Goal: Task Accomplishment & Management: Manage account settings

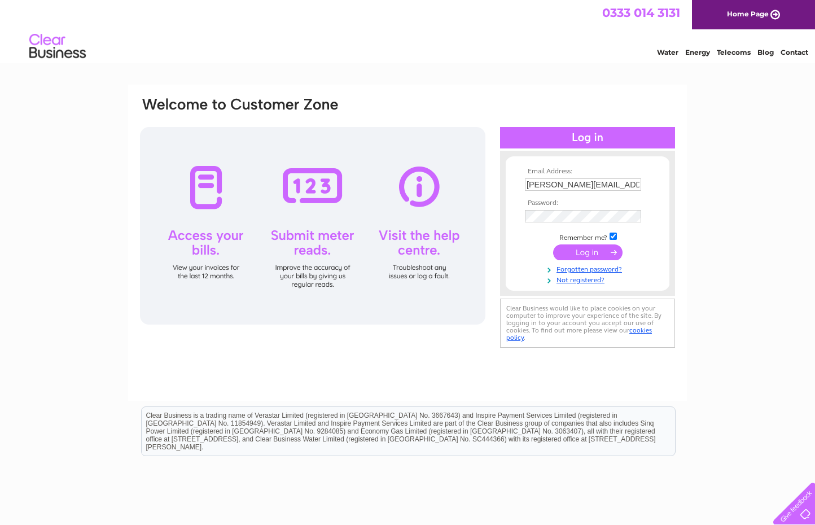
click at [584, 255] on input "submit" at bounding box center [587, 252] width 69 height 16
click at [583, 251] on input "submit" at bounding box center [587, 252] width 69 height 16
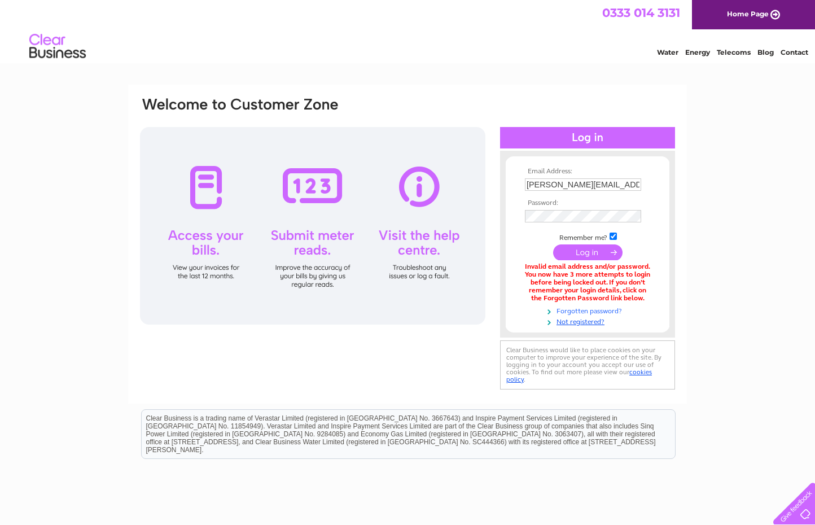
click at [584, 310] on link "Forgotten password?" at bounding box center [589, 310] width 128 height 11
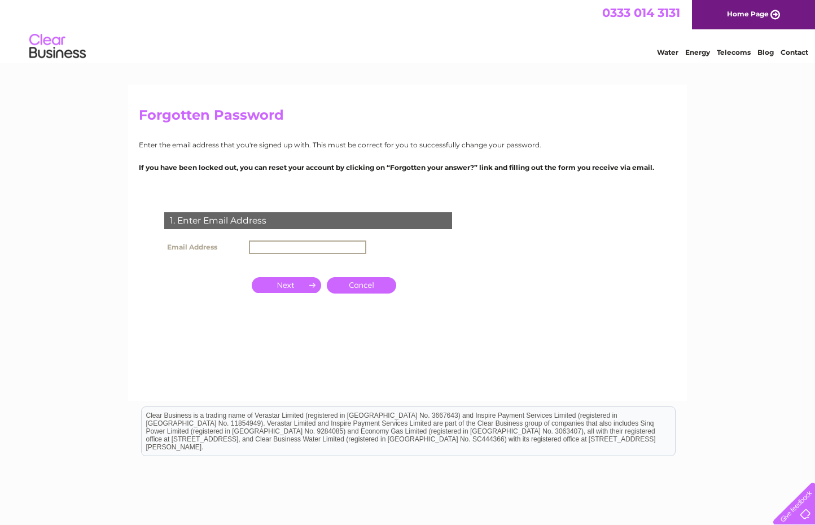
click at [273, 245] on input "text" at bounding box center [307, 247] width 117 height 14
type input "[PERSON_NAME][EMAIL_ADDRESS][PERSON_NAME][DOMAIN_NAME]"
click at [290, 283] on input "button" at bounding box center [286, 284] width 69 height 16
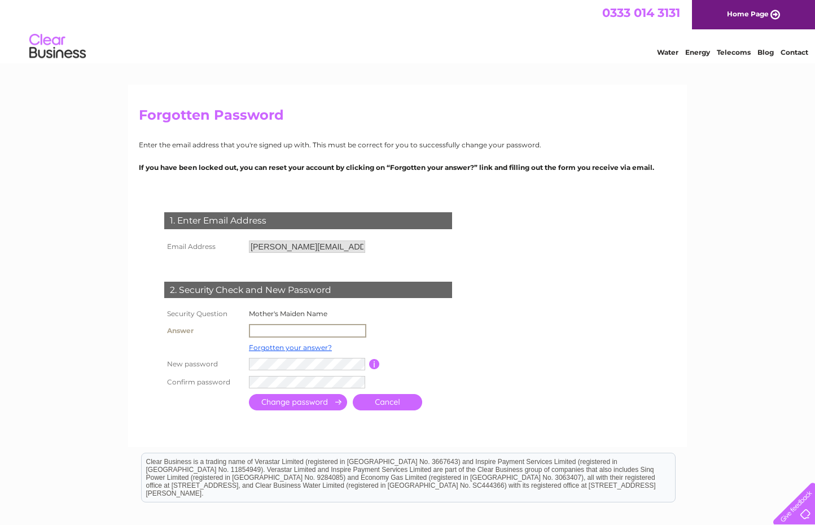
click at [277, 327] on input "text" at bounding box center [307, 331] width 117 height 14
type input "Wood"
click at [101, 351] on div "Forgotten Password Enter the email address that you're signed up with. This mus…" at bounding box center [407, 362] width 815 height 555
click at [288, 400] on input "submit" at bounding box center [298, 401] width 98 height 16
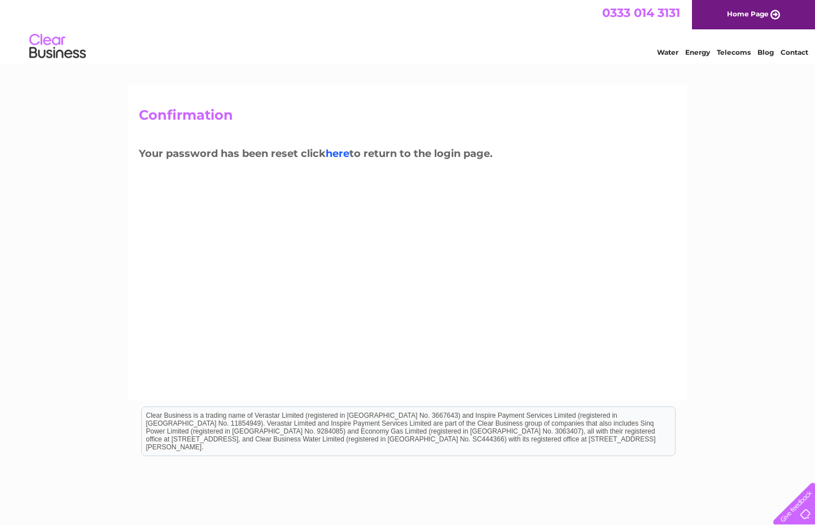
click at [339, 153] on link "here" at bounding box center [338, 153] width 24 height 12
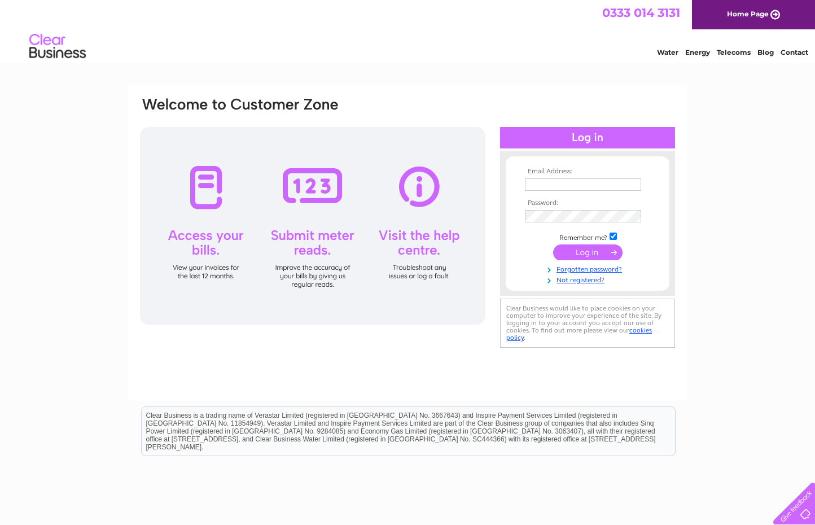
click at [562, 183] on input "text" at bounding box center [583, 184] width 116 height 12
type input "murray.hadden@btinternet.com"
click at [590, 251] on input "submit" at bounding box center [587, 254] width 69 height 16
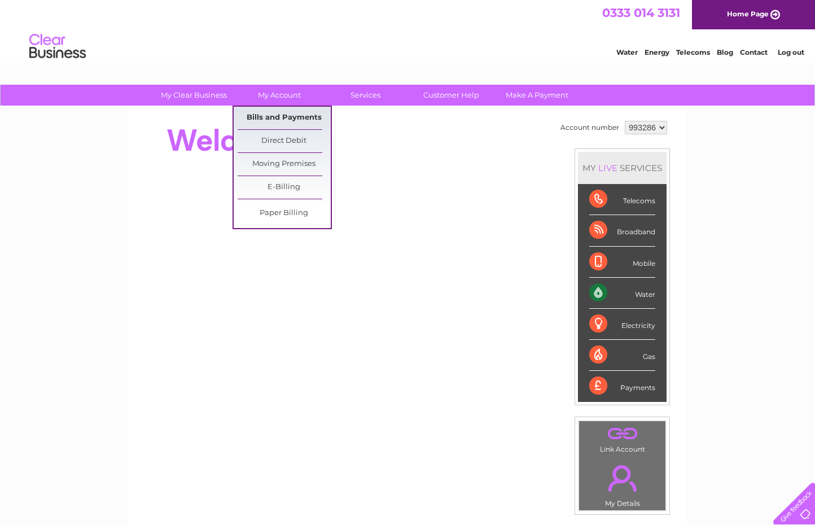
click at [278, 113] on link "Bills and Payments" at bounding box center [284, 118] width 93 height 23
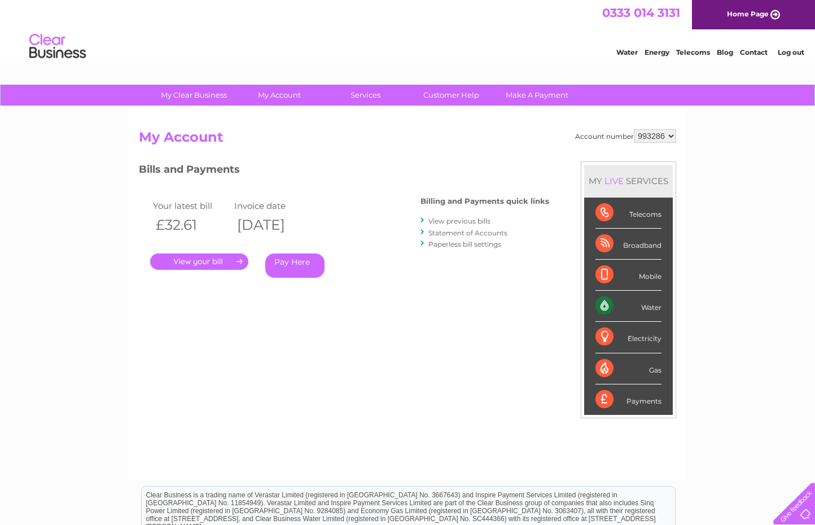
click at [202, 261] on link "." at bounding box center [199, 261] width 98 height 16
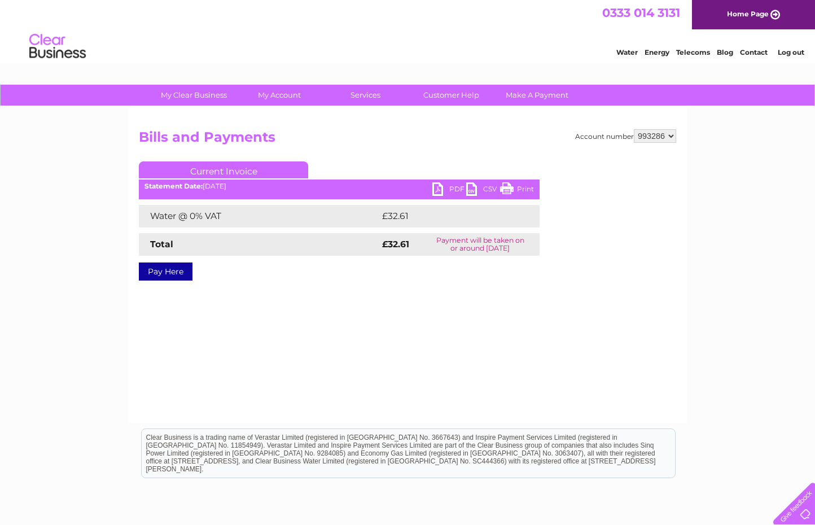
click at [453, 187] on link "PDF" at bounding box center [449, 190] width 34 height 16
click at [790, 51] on link "Log out" at bounding box center [791, 52] width 27 height 8
